Goal: Task Accomplishment & Management: Use online tool/utility

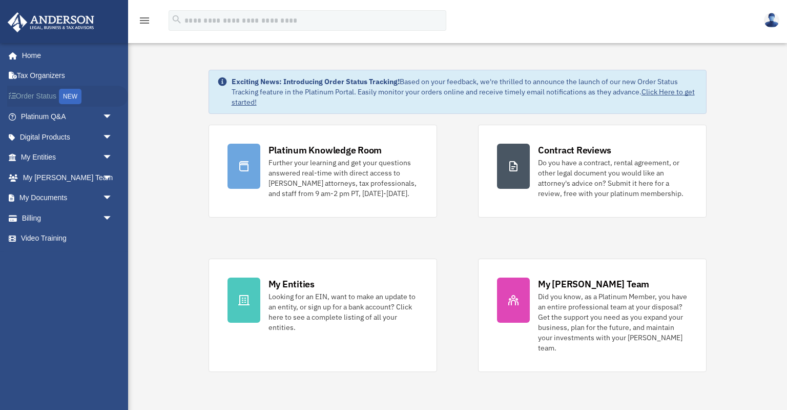
click at [38, 92] on link "Order Status NEW" at bounding box center [67, 96] width 121 height 21
click at [108, 156] on span "arrow_drop_down" at bounding box center [113, 157] width 21 height 21
click at [49, 152] on link "My Entities arrow_drop_down" at bounding box center [67, 157] width 121 height 21
click at [106, 157] on span "arrow_drop_down" at bounding box center [113, 157] width 21 height 21
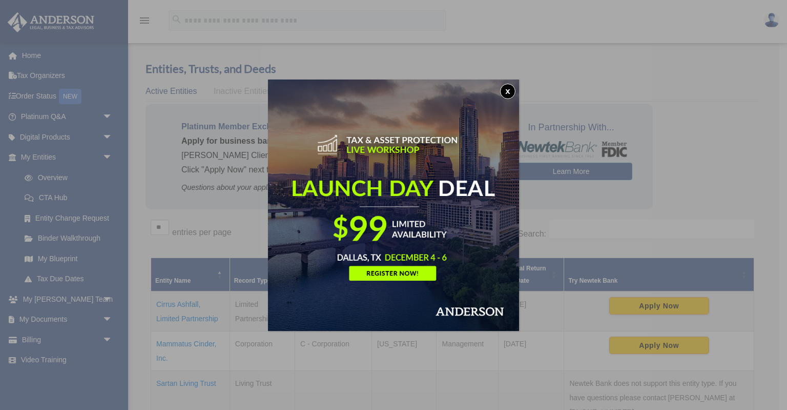
click at [505, 90] on button "x" at bounding box center [507, 91] width 15 height 15
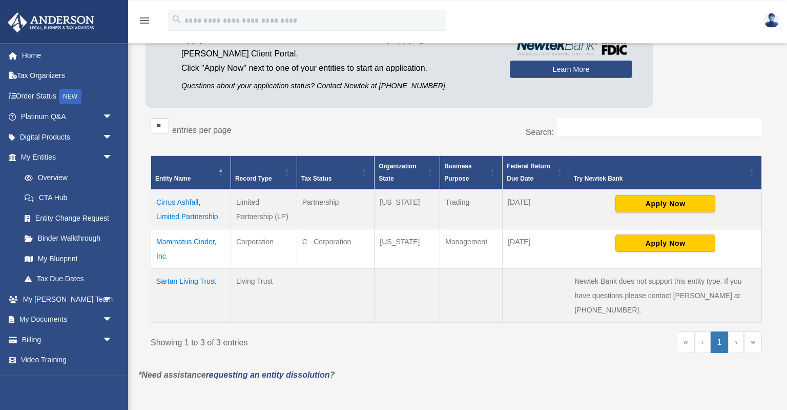
scroll to position [108, 0]
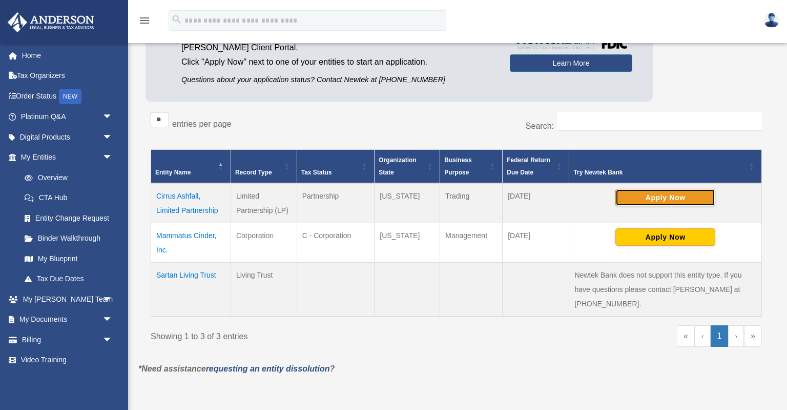
click at [665, 200] on button "Apply Now" at bounding box center [666, 197] width 100 height 17
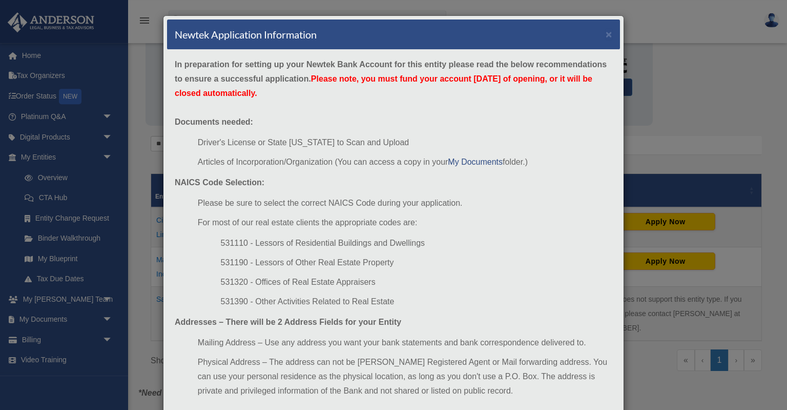
scroll to position [0, 0]
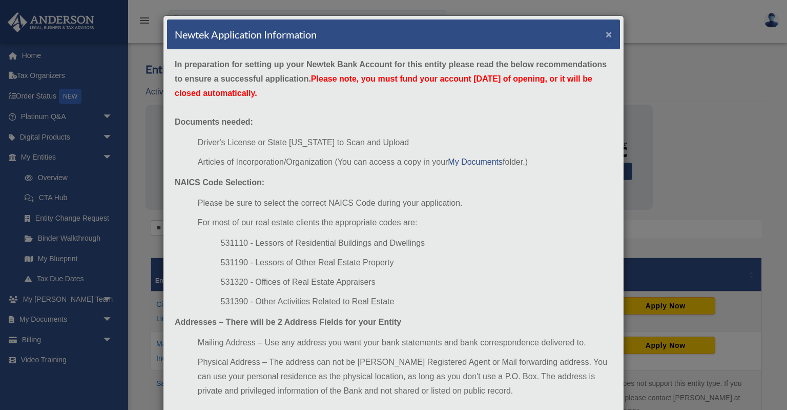
click at [611, 32] on button "×" at bounding box center [609, 34] width 7 height 11
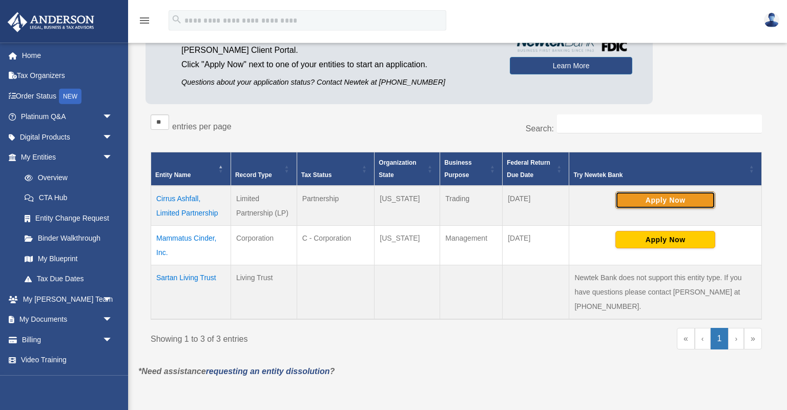
scroll to position [108, 0]
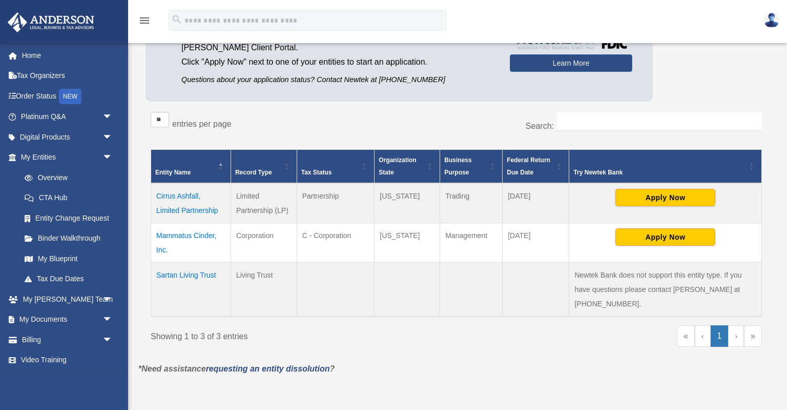
click at [192, 276] on td "Sartan Living Trust" at bounding box center [191, 289] width 80 height 54
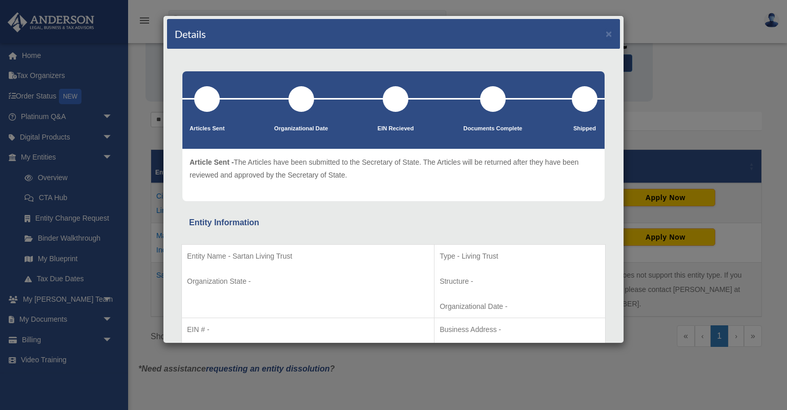
scroll to position [0, 0]
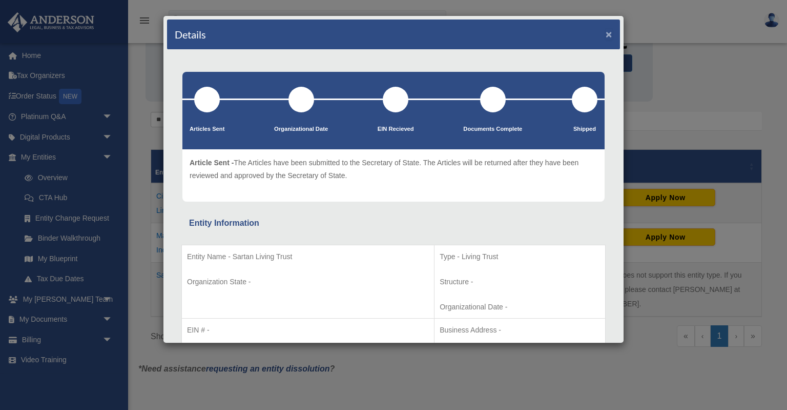
click at [610, 36] on button "×" at bounding box center [609, 34] width 7 height 11
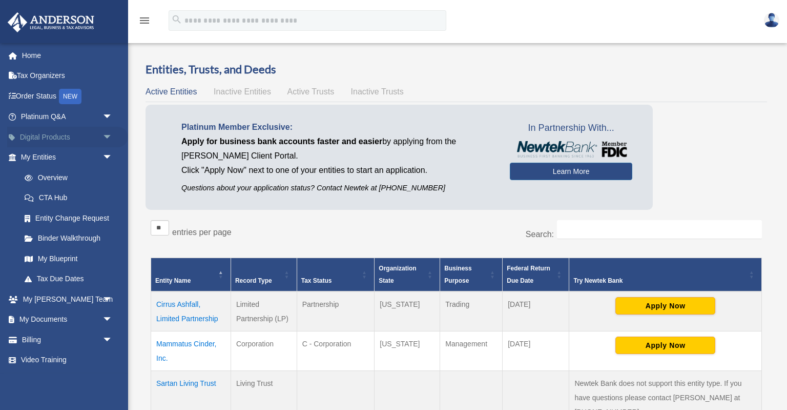
click at [50, 135] on link "Digital Products arrow_drop_down" at bounding box center [67, 137] width 121 height 21
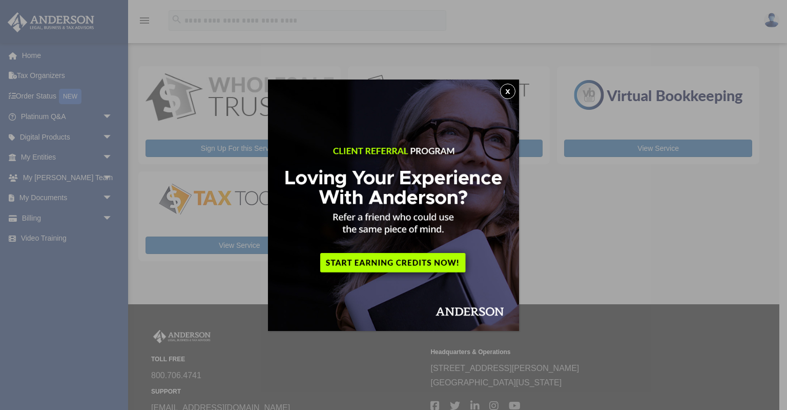
click at [510, 89] on button "x" at bounding box center [507, 91] width 15 height 15
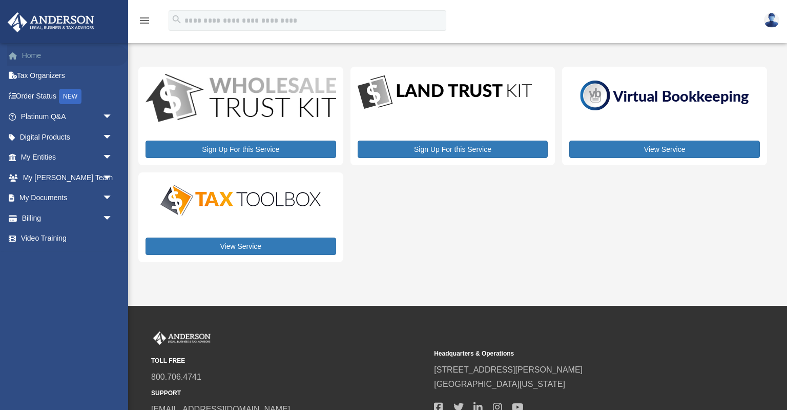
click at [38, 55] on link "Home" at bounding box center [67, 55] width 121 height 21
